Goal: Check status

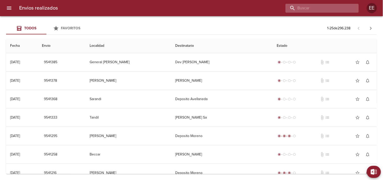
click at [330, 9] on input "buscar" at bounding box center [318, 8] width 65 height 9
paste input "9531597"
type input "9531597"
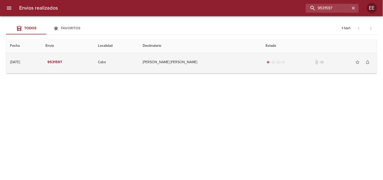
click at [184, 59] on td "[PERSON_NAME] [PERSON_NAME]" at bounding box center [200, 62] width 123 height 18
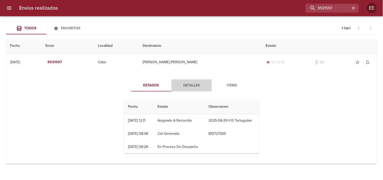
click at [187, 85] on span "Detalles" at bounding box center [191, 85] width 34 height 6
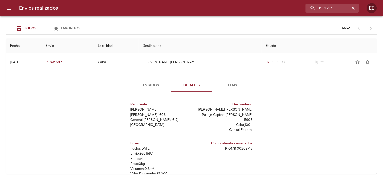
click at [145, 151] on p "Envío: 9531597" at bounding box center [160, 153] width 59 height 5
copy p "9531597"
drag, startPoint x: 205, startPoint y: 110, endPoint x: 252, endPoint y: 107, distance: 46.3
click at [252, 107] on div "Destinatario [PERSON_NAME] [PERSON_NAME] Pasaje Capitan [PERSON_NAME] 5905 Caba…" at bounding box center [223, 116] width 63 height 39
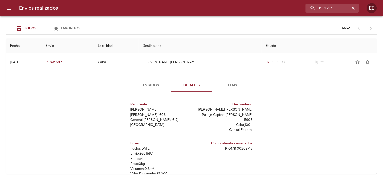
copy h6 "Tabla de envíos del cliente"
drag, startPoint x: 250, startPoint y: 110, endPoint x: 202, endPoint y: 109, distance: 47.5
click at [202, 109] on p "[PERSON_NAME] [PERSON_NAME]" at bounding box center [223, 109] width 59 height 5
copy p "[PERSON_NAME] [PERSON_NAME]"
drag, startPoint x: 223, startPoint y: 144, endPoint x: 252, endPoint y: 143, distance: 29.3
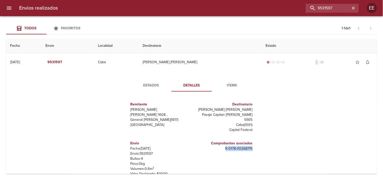
click at [252, 143] on div "Comprobantes asociados R - 0178 - 00268715" at bounding box center [223, 158] width 63 height 44
copy p "R - 0178 - 00268715"
